Goal: Information Seeking & Learning: Learn about a topic

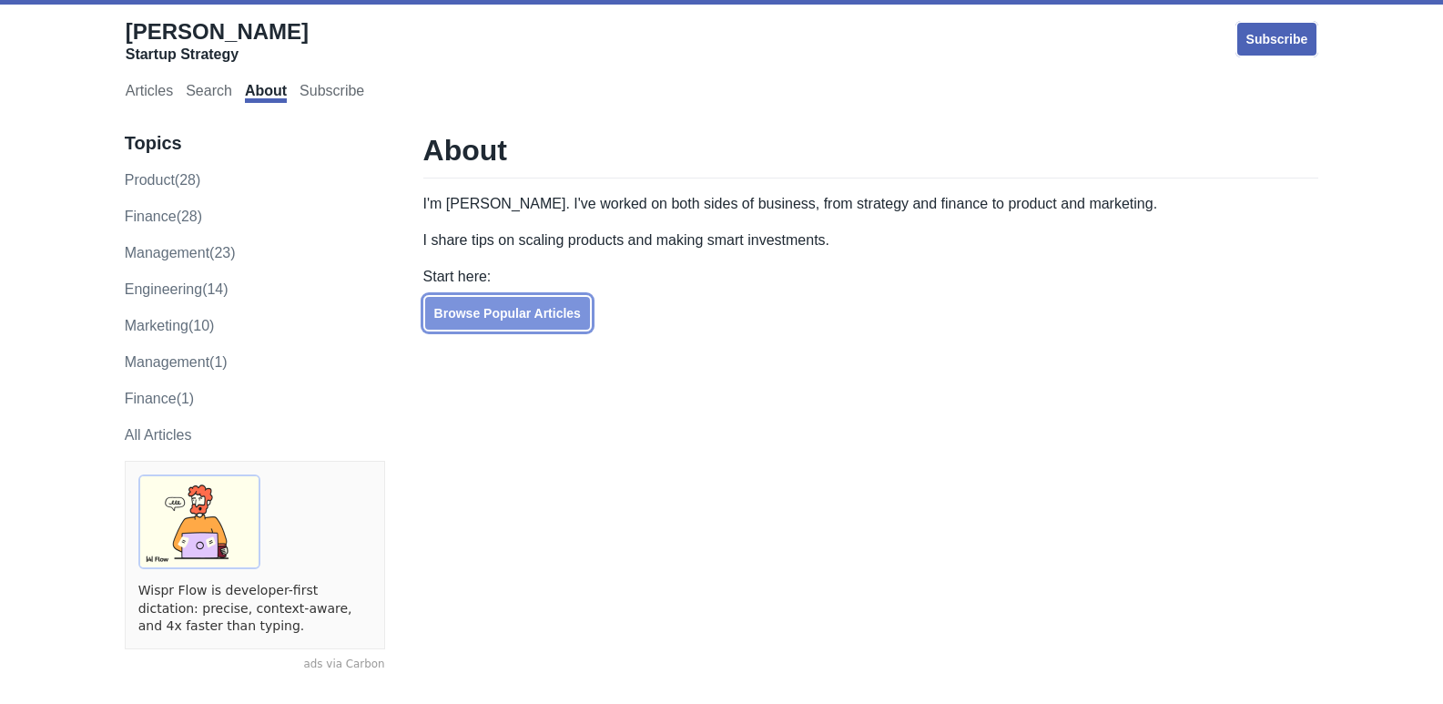
click at [529, 308] on link "Browse Popular Articles" at bounding box center [507, 313] width 168 height 36
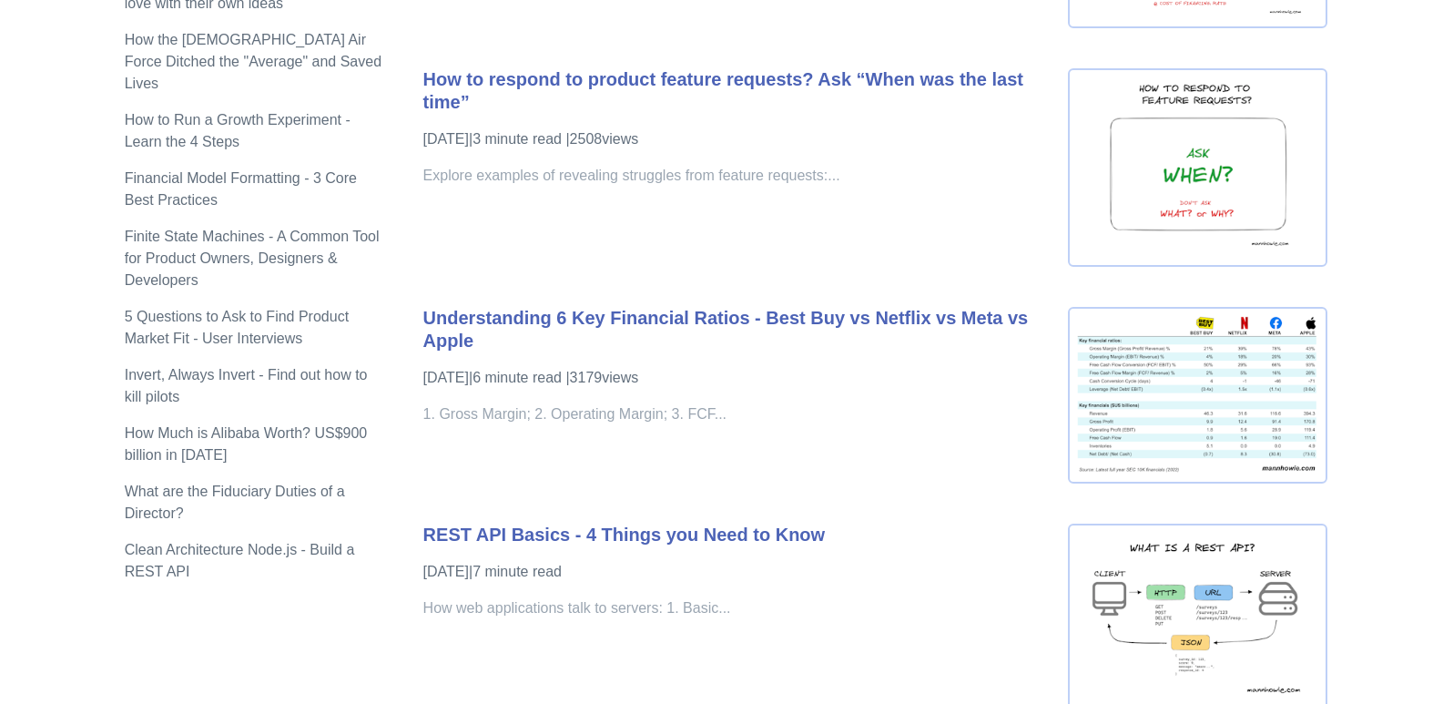
scroll to position [1548, 0]
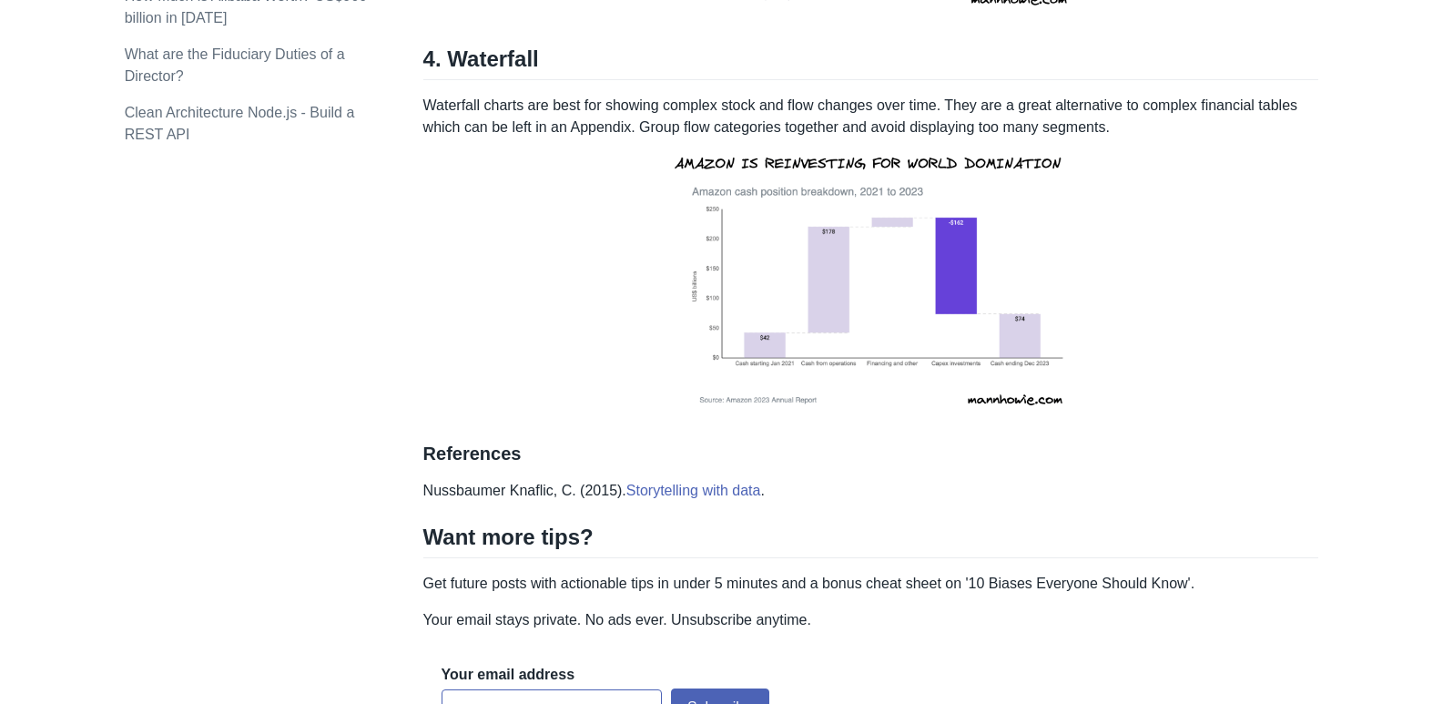
scroll to position [2638, 0]
